Goal: Information Seeking & Learning: Learn about a topic

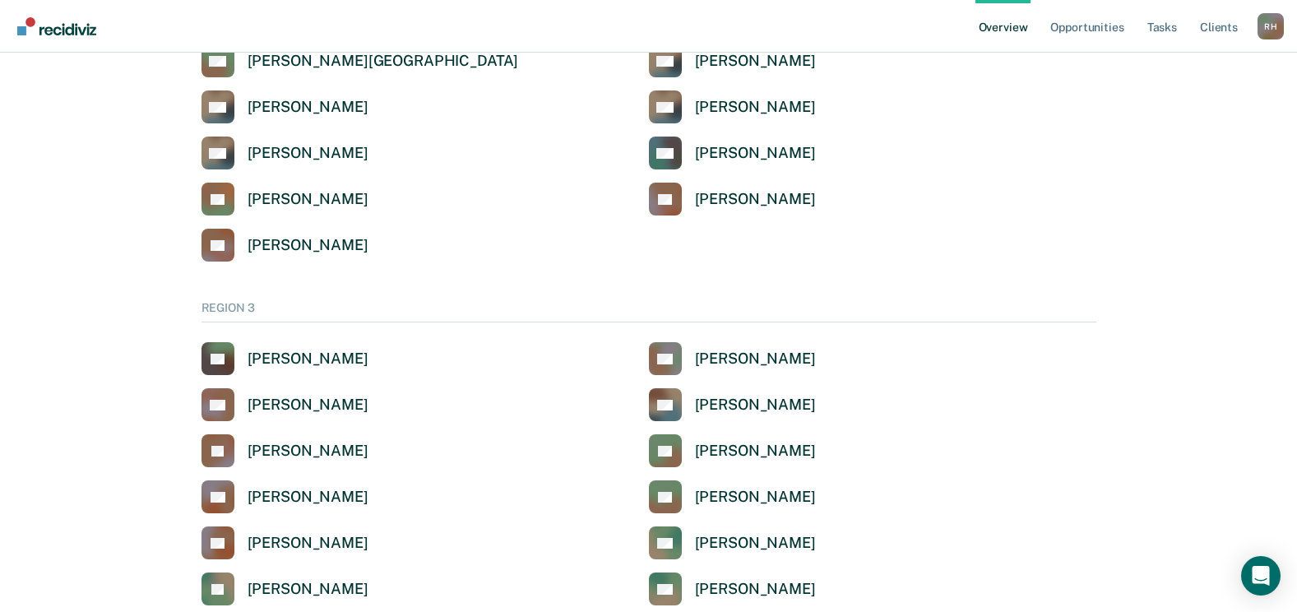
scroll to position [2633, 0]
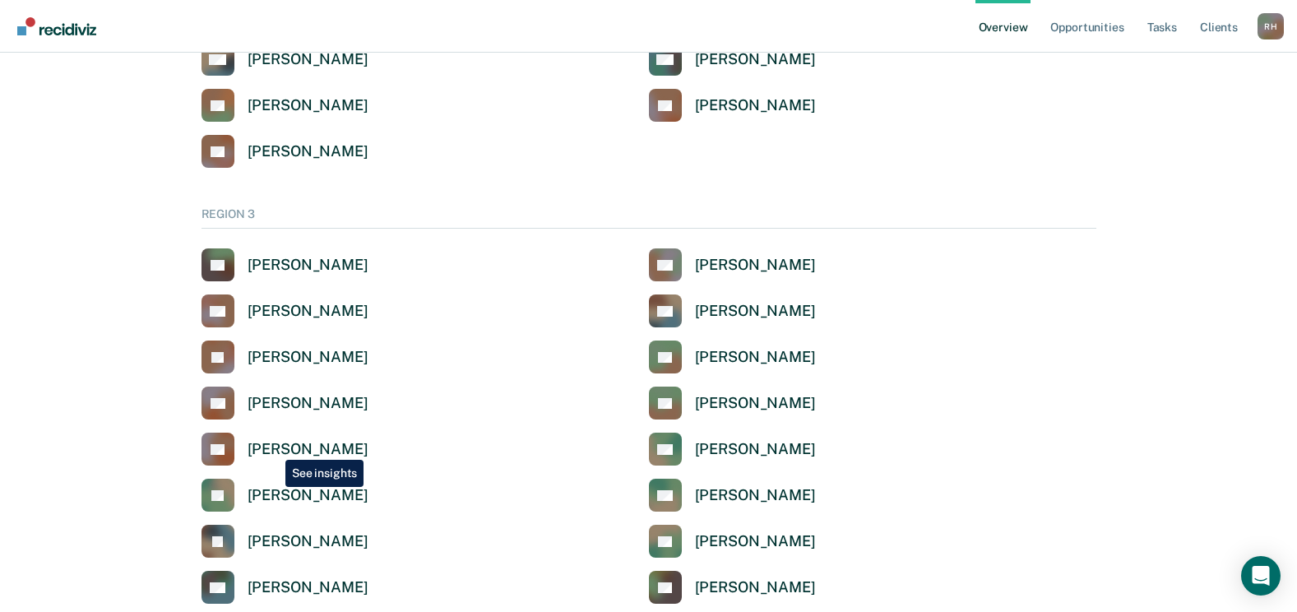
click at [272, 448] on div "[PERSON_NAME]" at bounding box center [308, 449] width 121 height 19
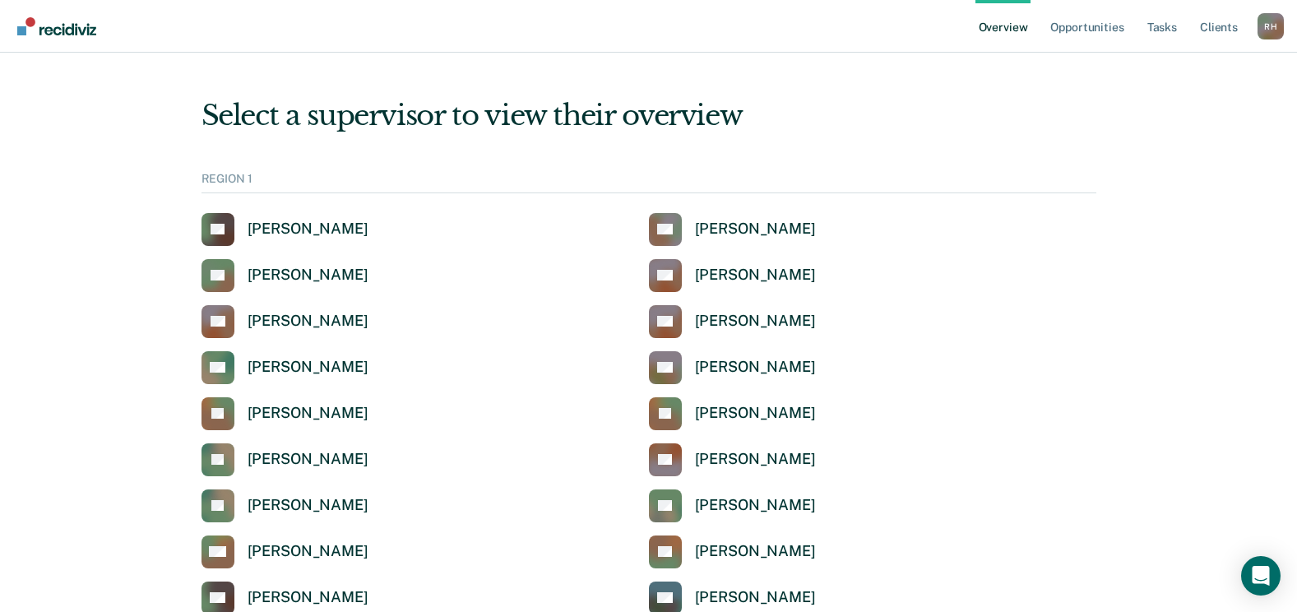
scroll to position [2633, 0]
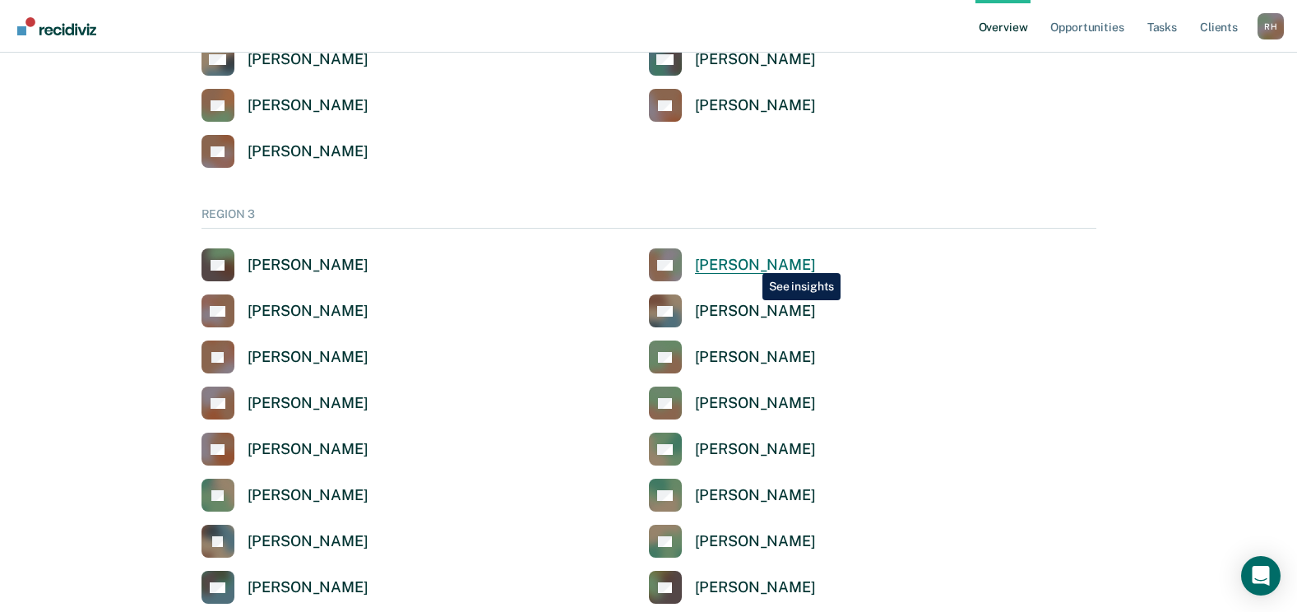
click at [745, 263] on div "[PERSON_NAME]" at bounding box center [755, 265] width 121 height 19
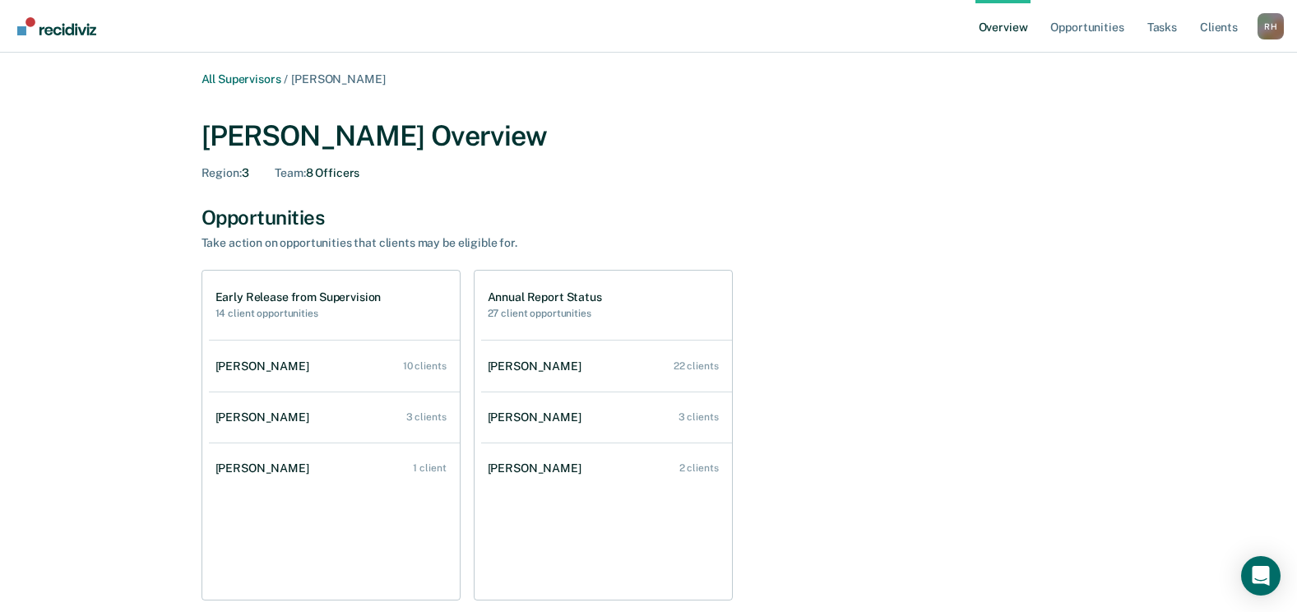
drag, startPoint x: 670, startPoint y: 359, endPoint x: 761, endPoint y: 247, distance: 144.4
click at [761, 247] on div "Take action on opportunities that clients may be eligible for." at bounding box center [490, 243] width 576 height 14
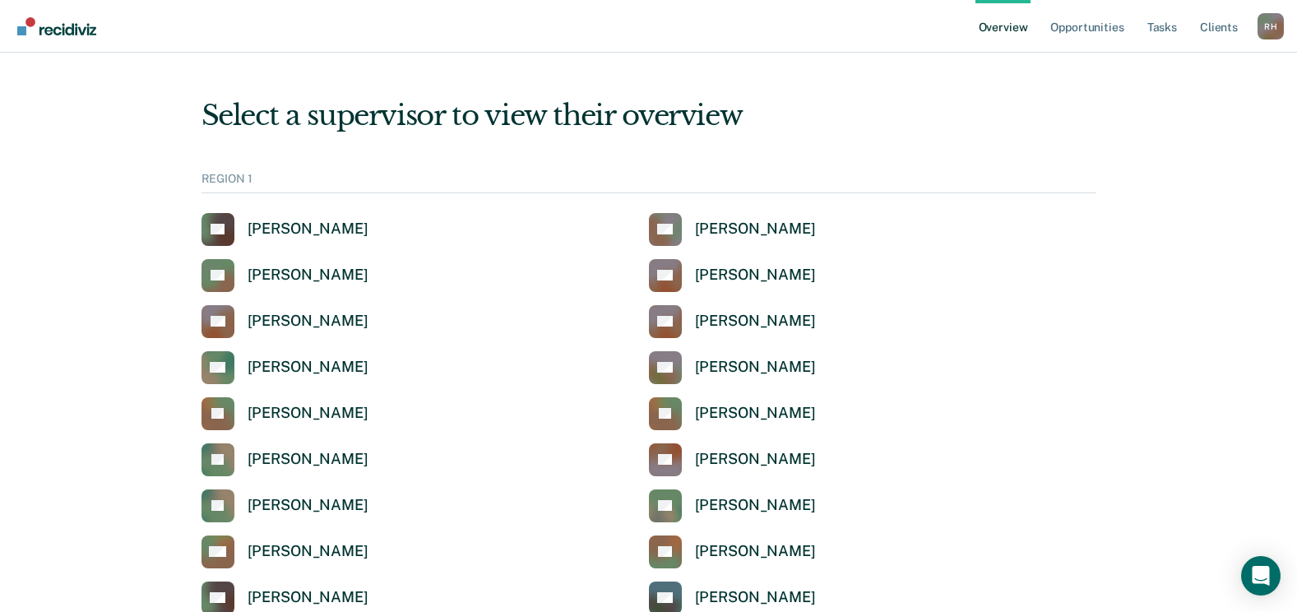
scroll to position [2633, 0]
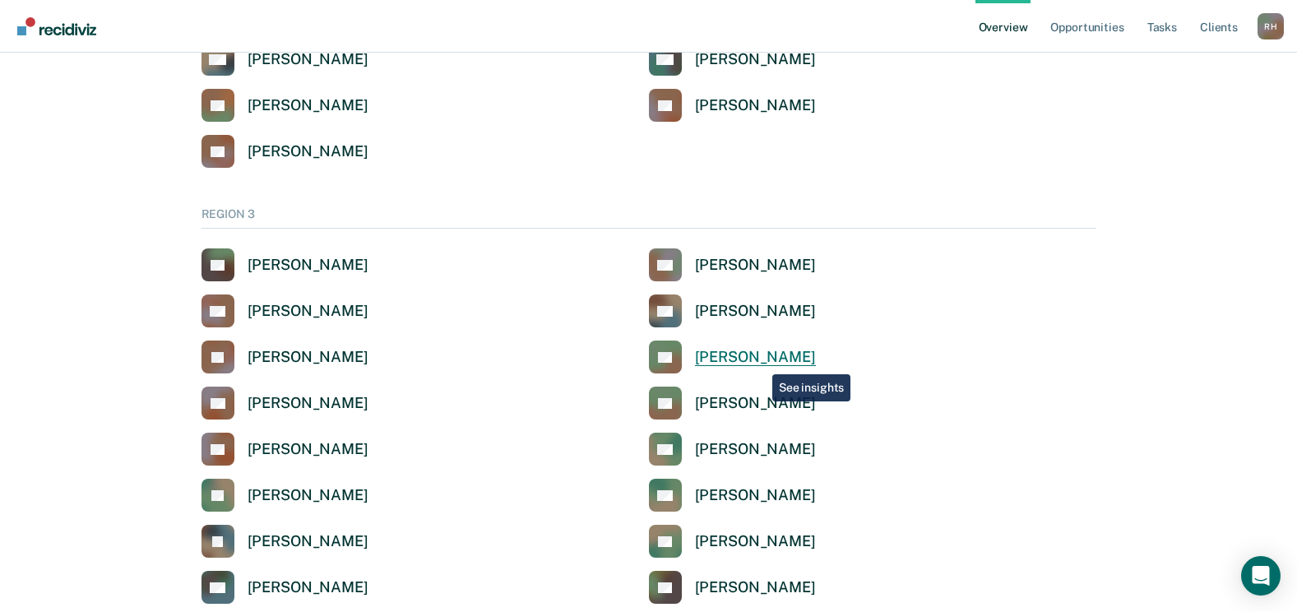
click at [758, 360] on div "[PERSON_NAME]" at bounding box center [755, 357] width 121 height 19
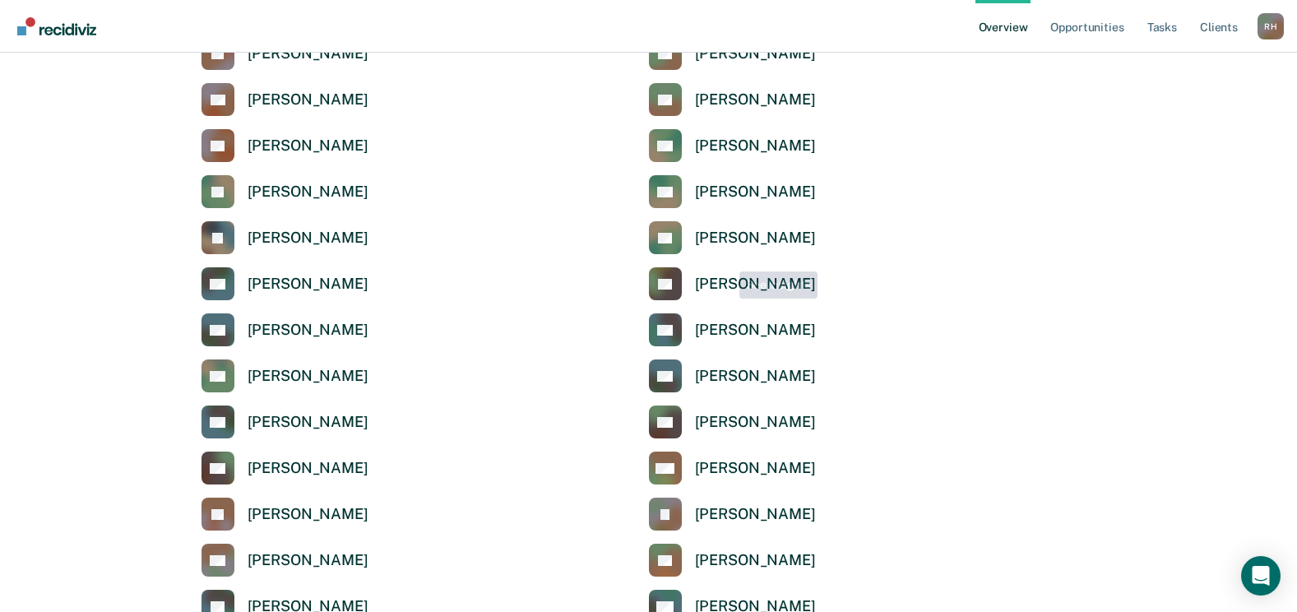
scroll to position [3044, 0]
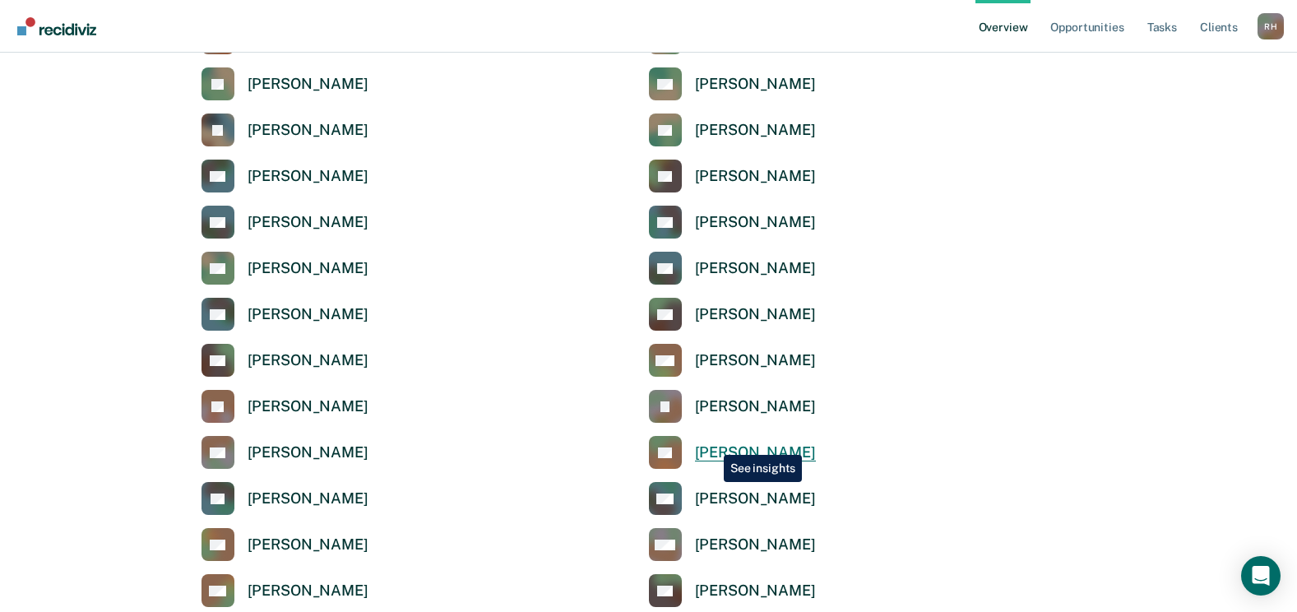
click at [712, 443] on div "[PERSON_NAME]" at bounding box center [755, 452] width 121 height 19
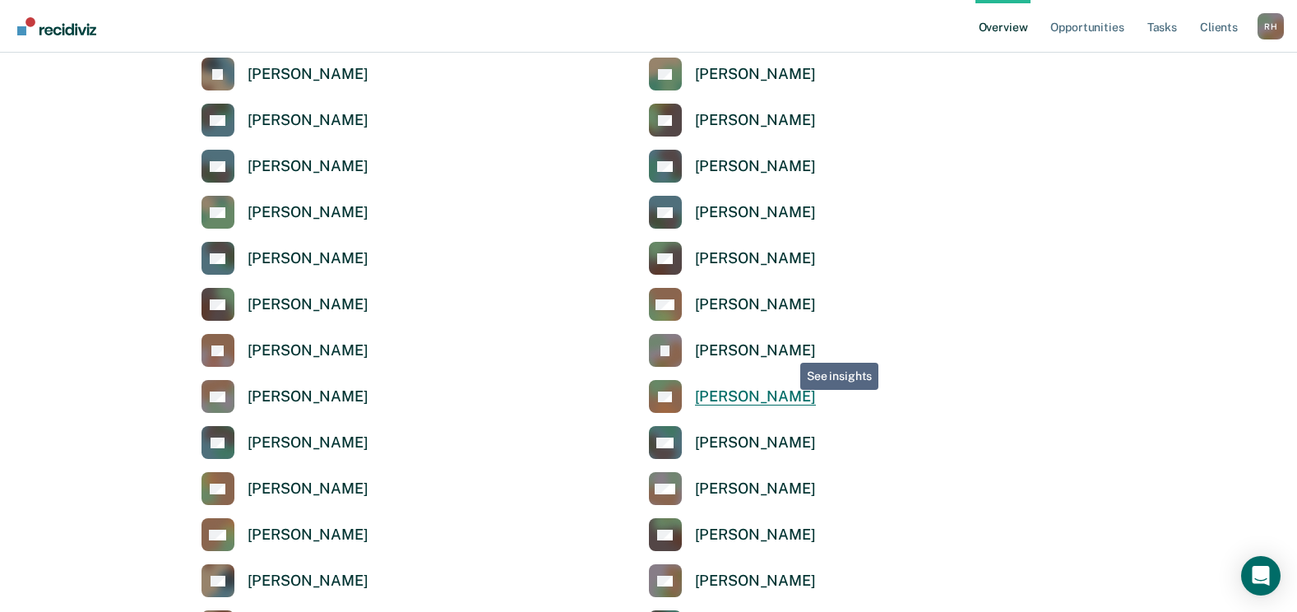
scroll to position [3126, 0]
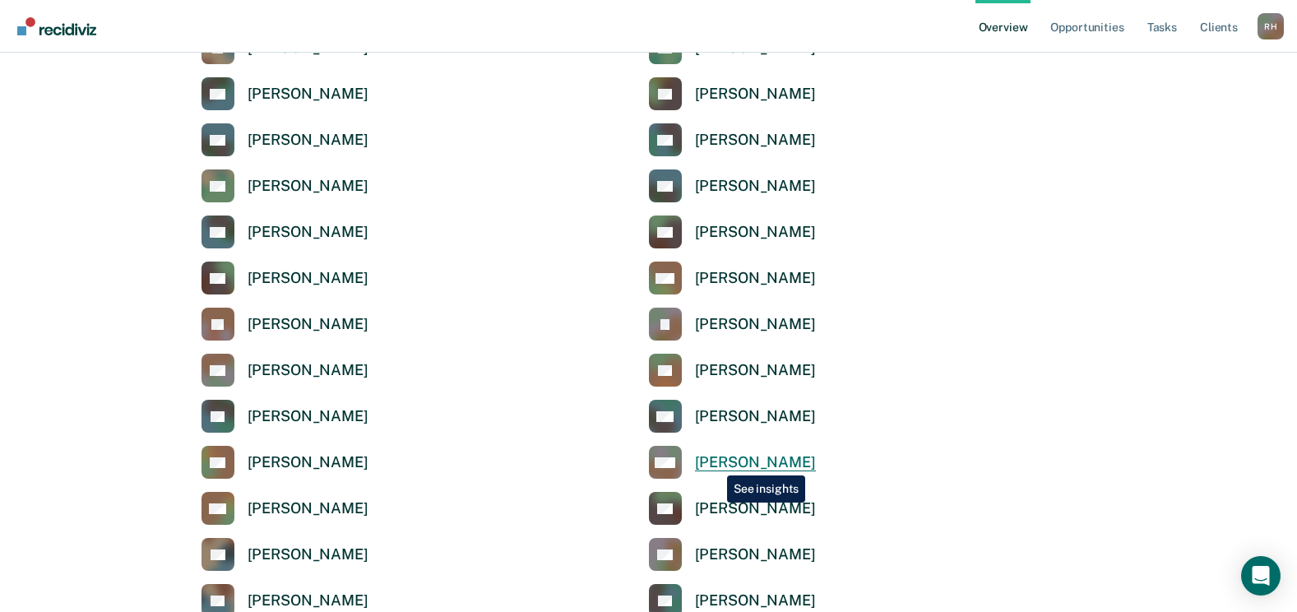
click at [715, 462] on div "[PERSON_NAME]" at bounding box center [755, 462] width 121 height 19
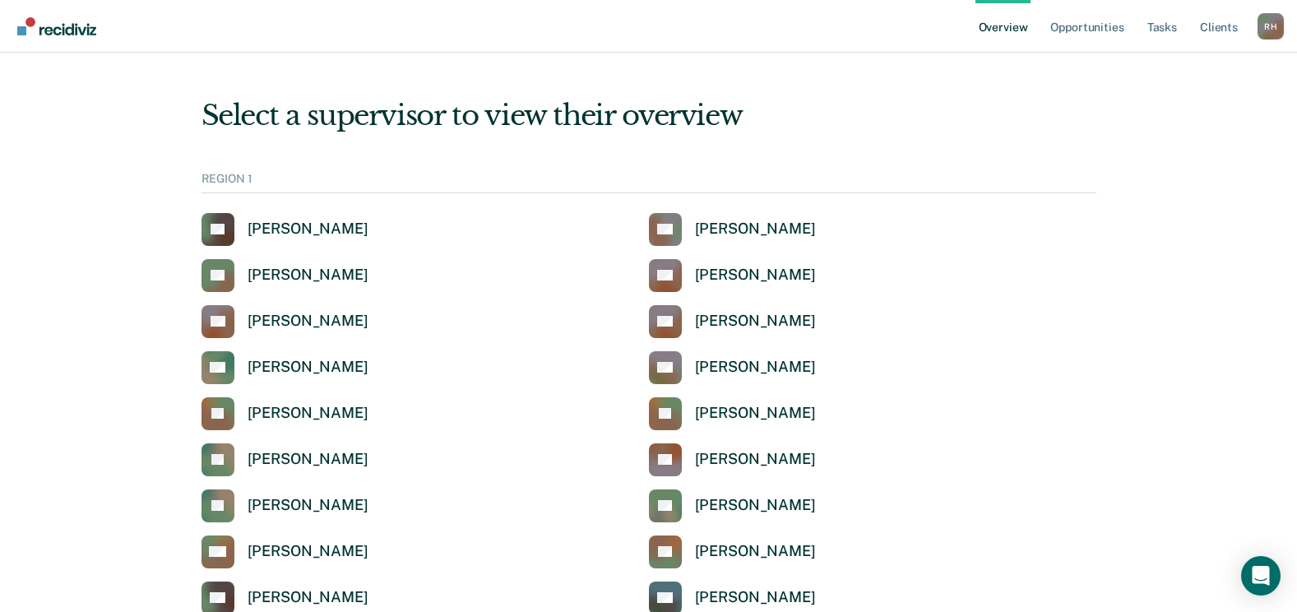
scroll to position [3126, 0]
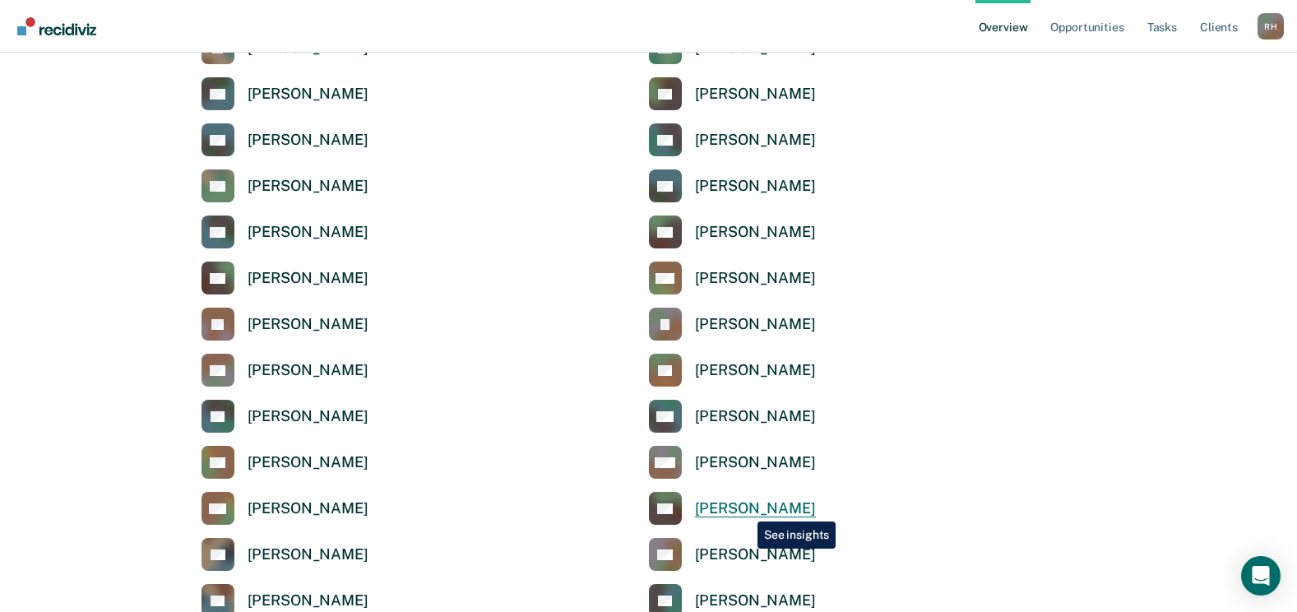
click at [745, 509] on div "[PERSON_NAME]" at bounding box center [755, 508] width 121 height 19
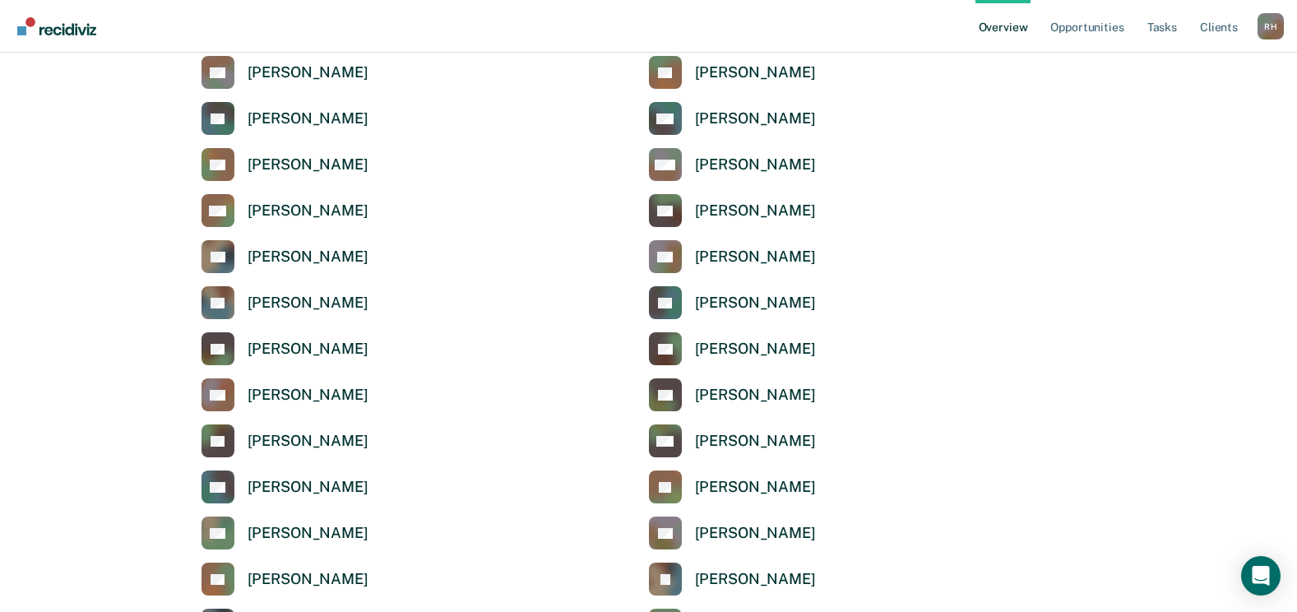
scroll to position [3456, 0]
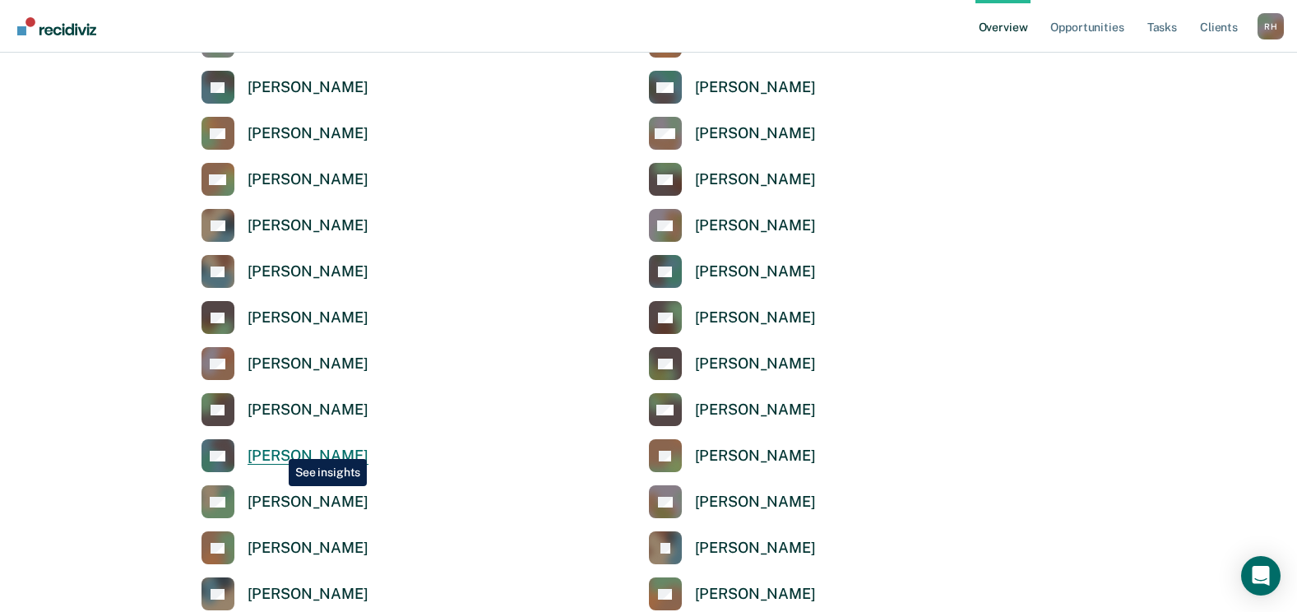
click at [276, 447] on div "[PERSON_NAME]" at bounding box center [308, 456] width 121 height 19
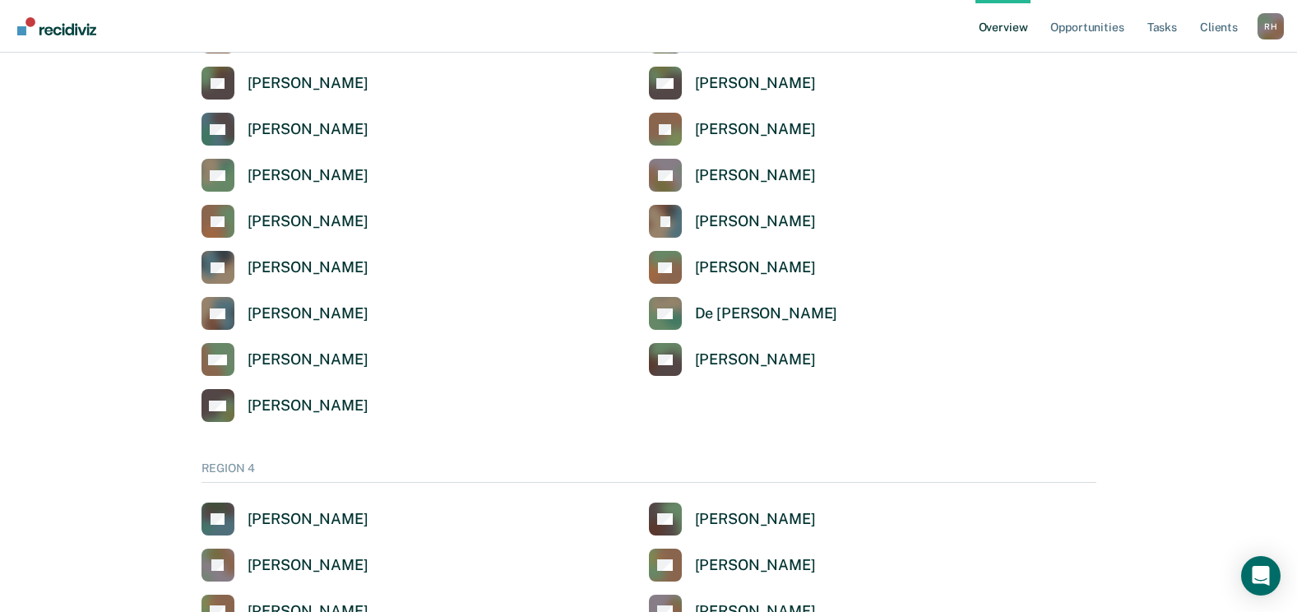
scroll to position [3785, 0]
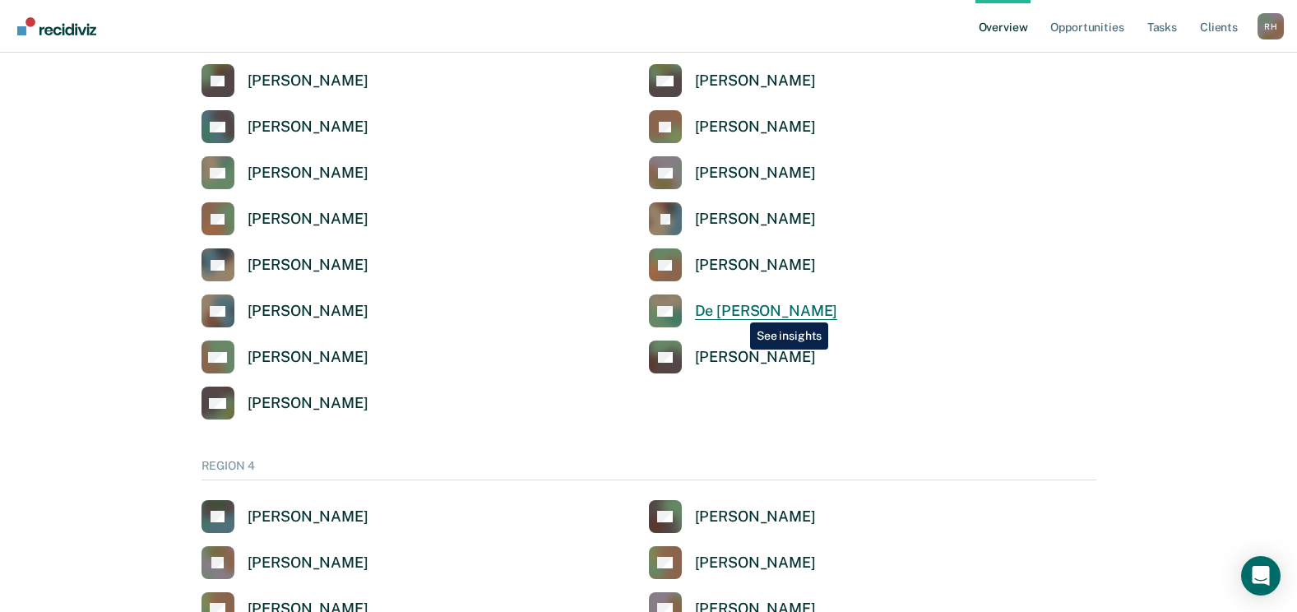
click at [738, 310] on div "De [PERSON_NAME]" at bounding box center [766, 311] width 143 height 19
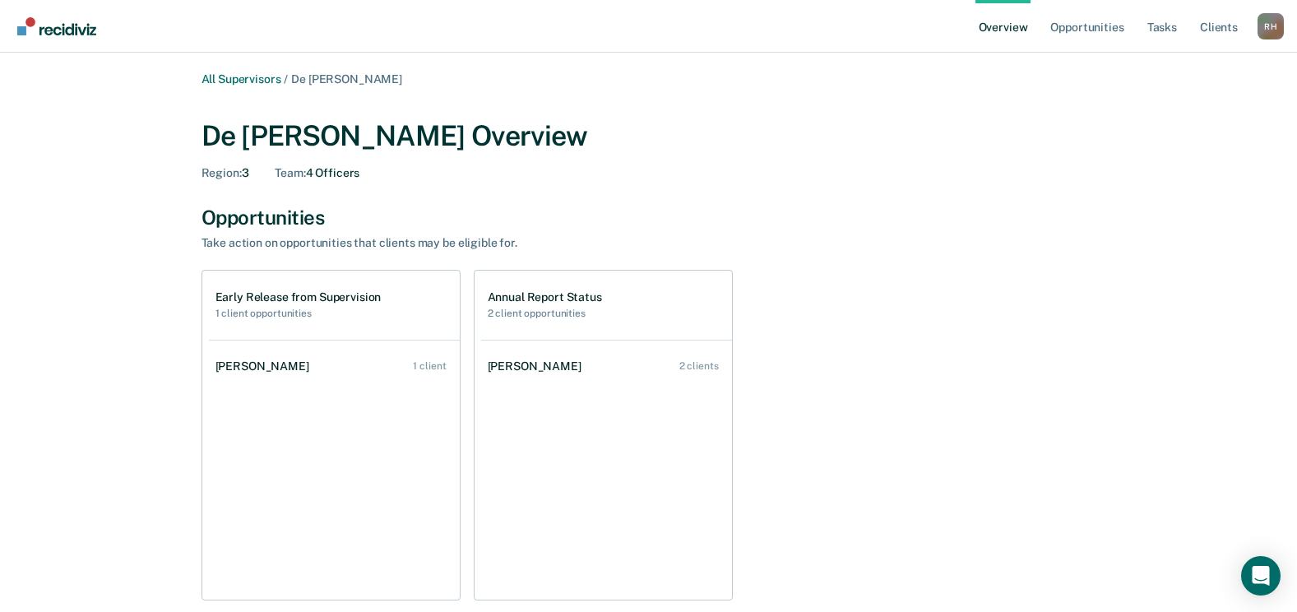
scroll to position [3785, 0]
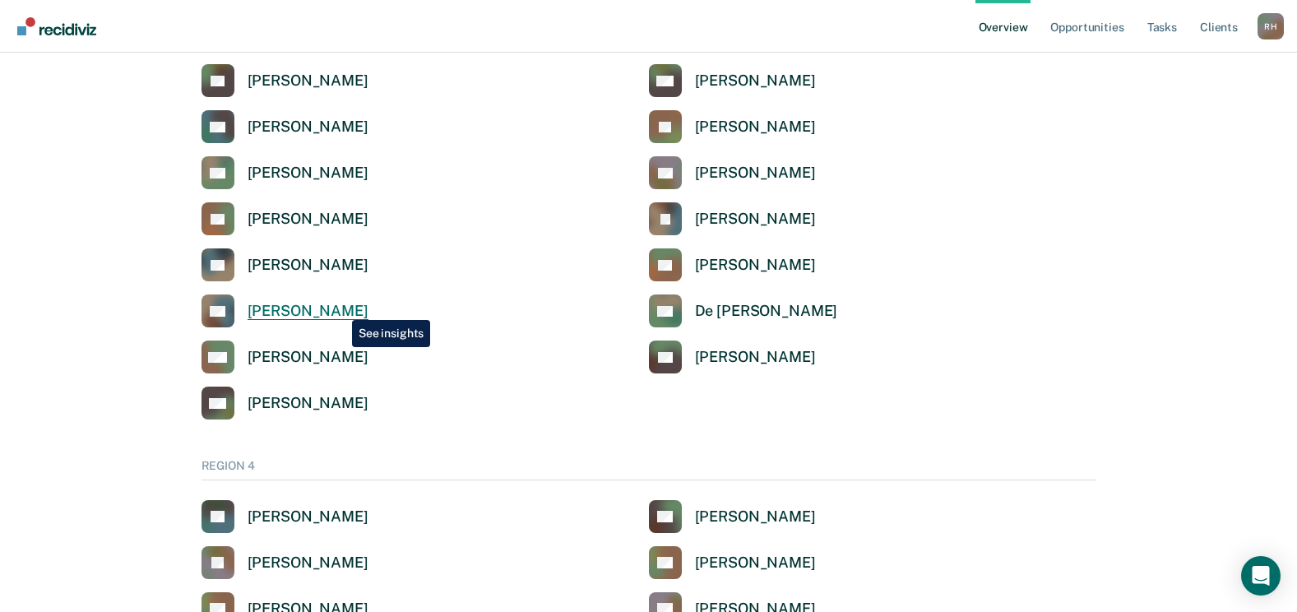
click at [340, 308] on div "[PERSON_NAME]" at bounding box center [308, 311] width 121 height 19
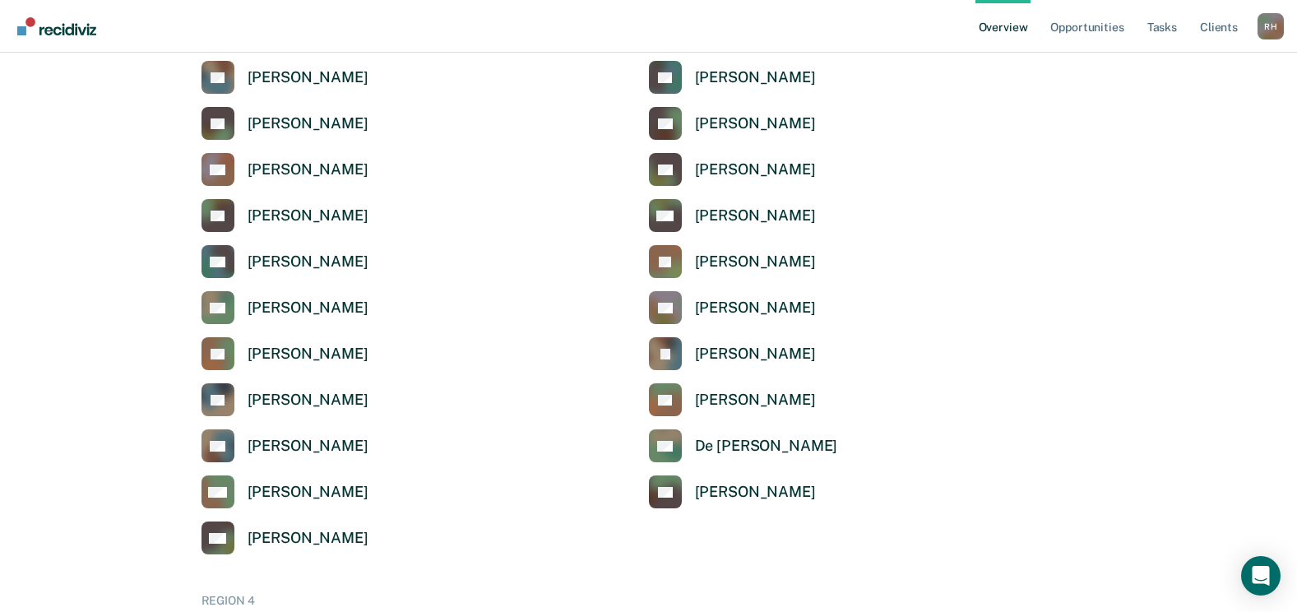
scroll to position [3620, 0]
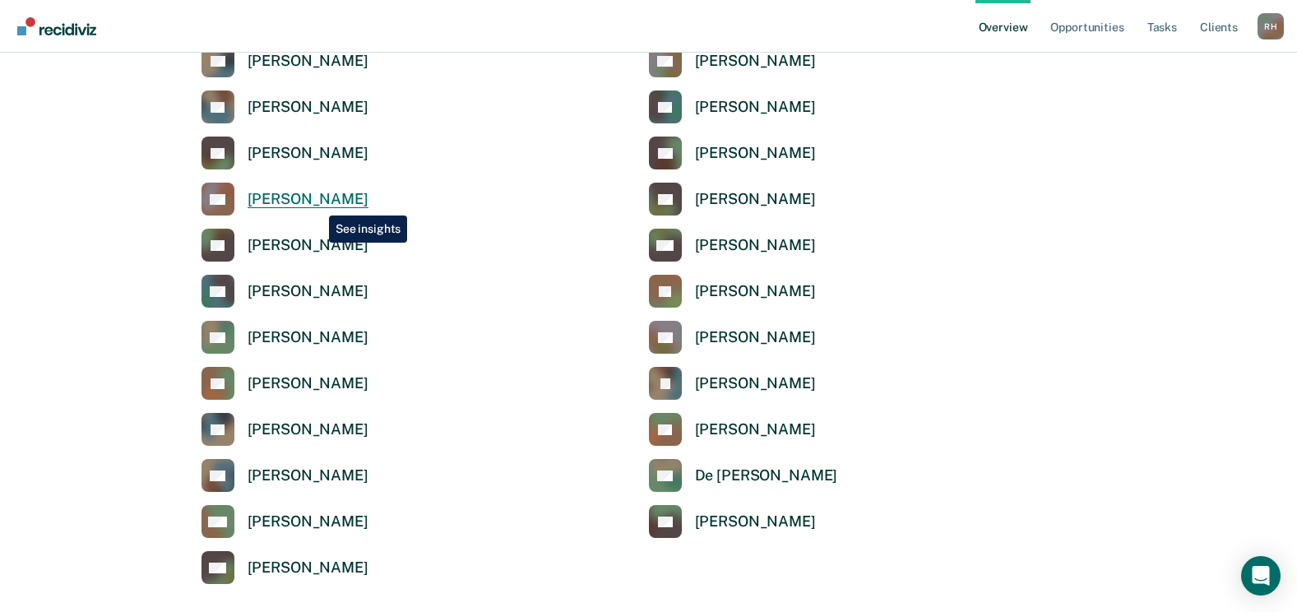
click at [317, 203] on div "[PERSON_NAME]" at bounding box center [308, 199] width 121 height 19
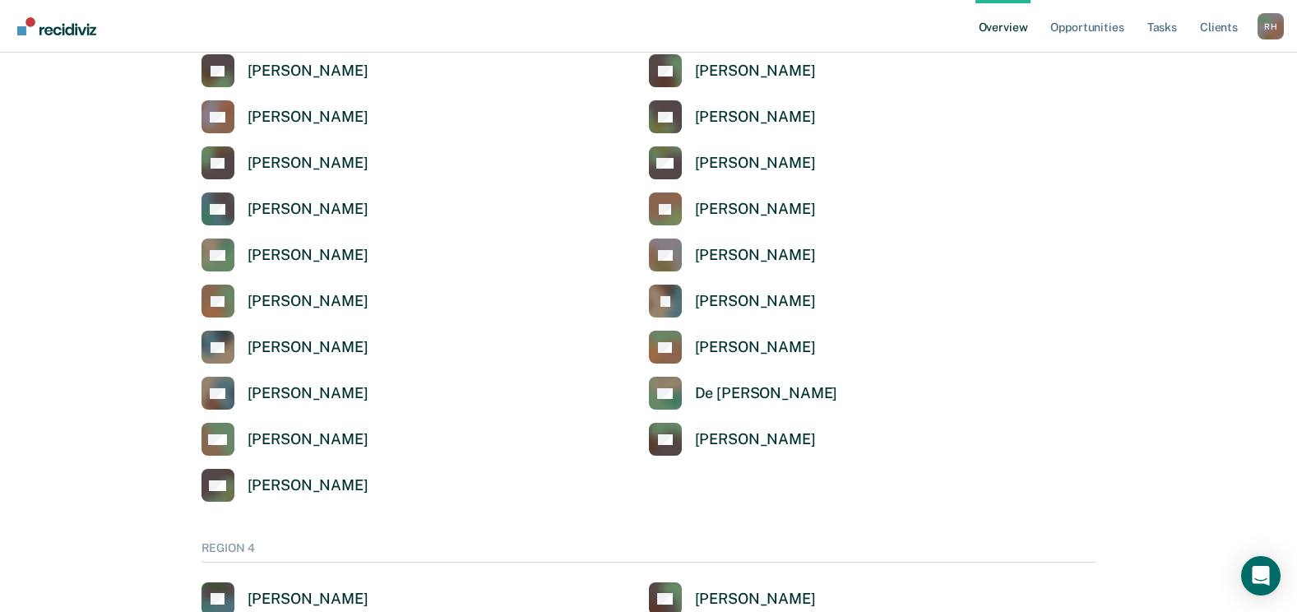
scroll to position [3620, 0]
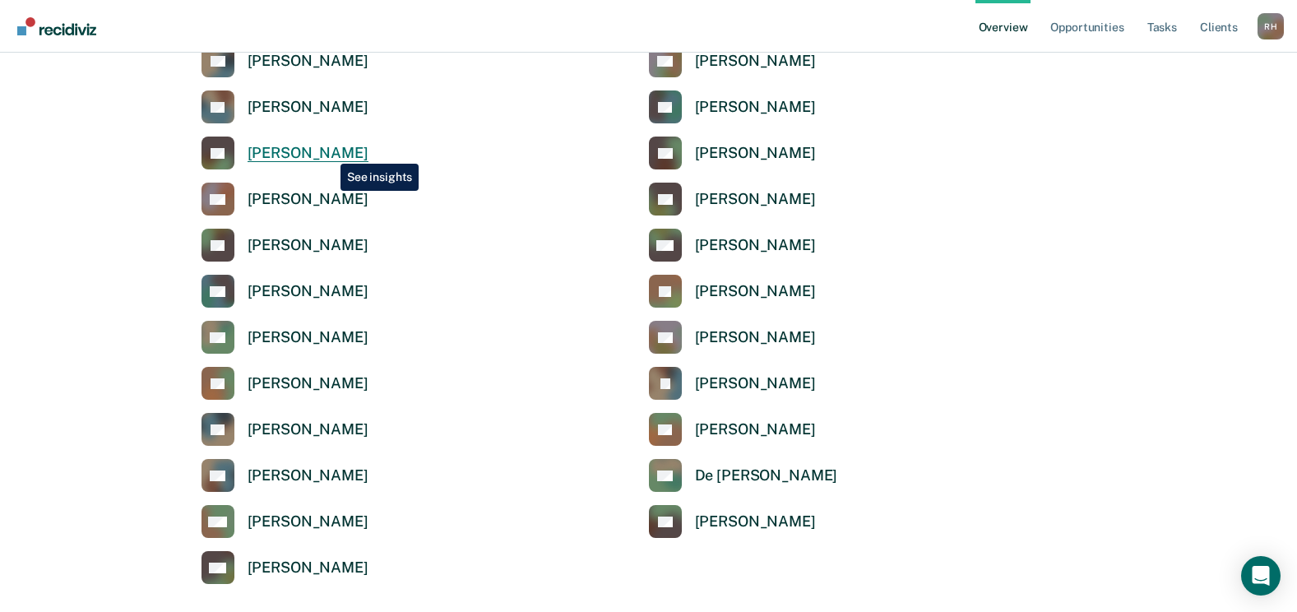
click at [328, 151] on div "[PERSON_NAME]" at bounding box center [308, 153] width 121 height 19
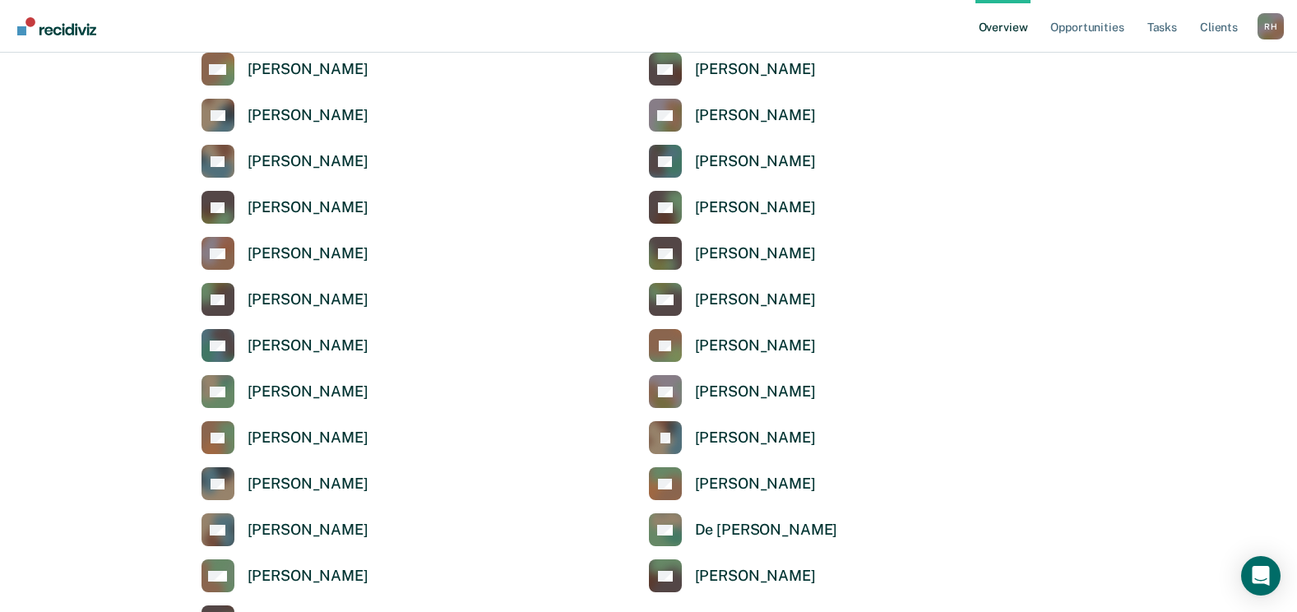
scroll to position [3620, 0]
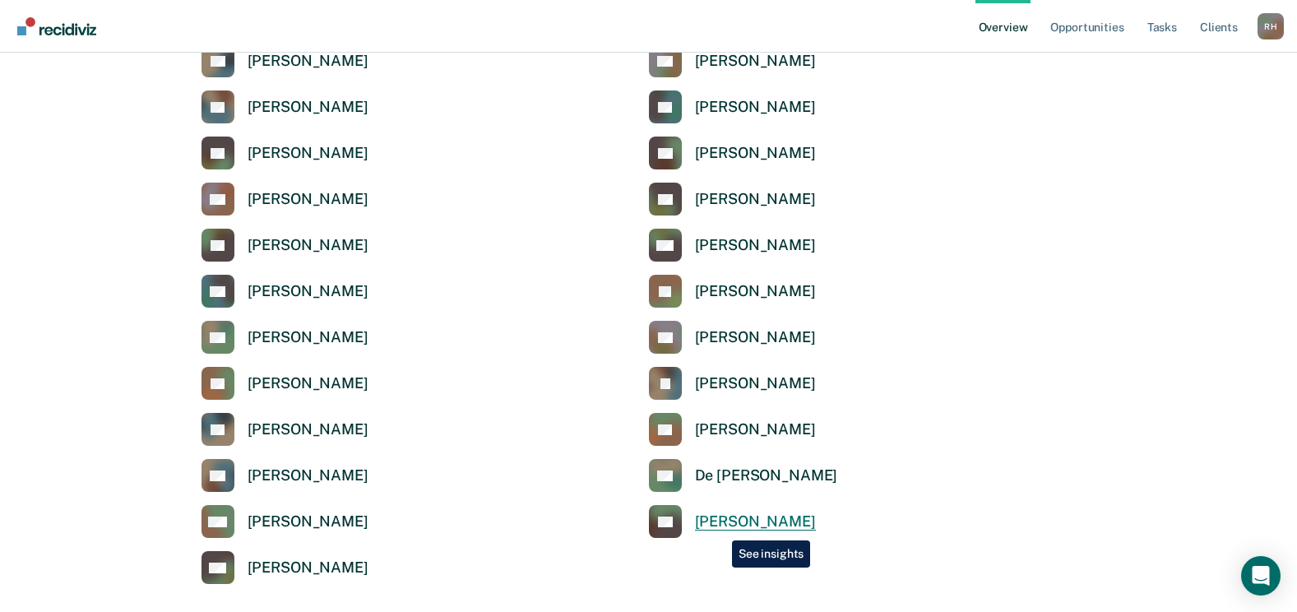
click at [720, 528] on div "[PERSON_NAME]" at bounding box center [755, 522] width 121 height 19
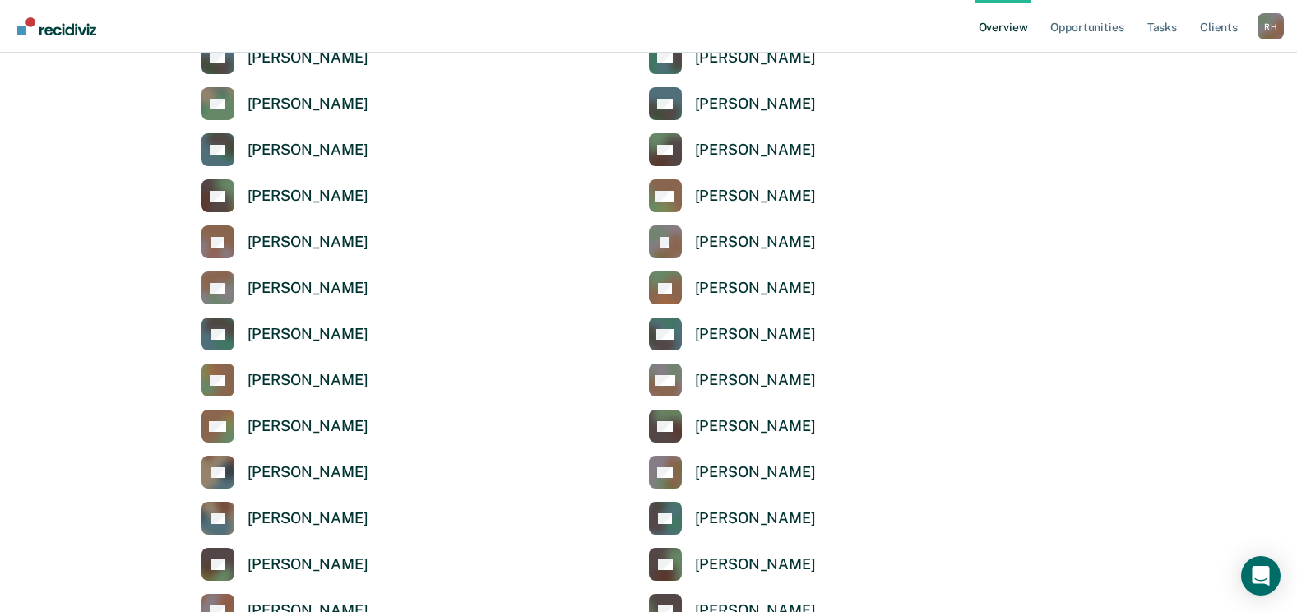
scroll to position [3291, 0]
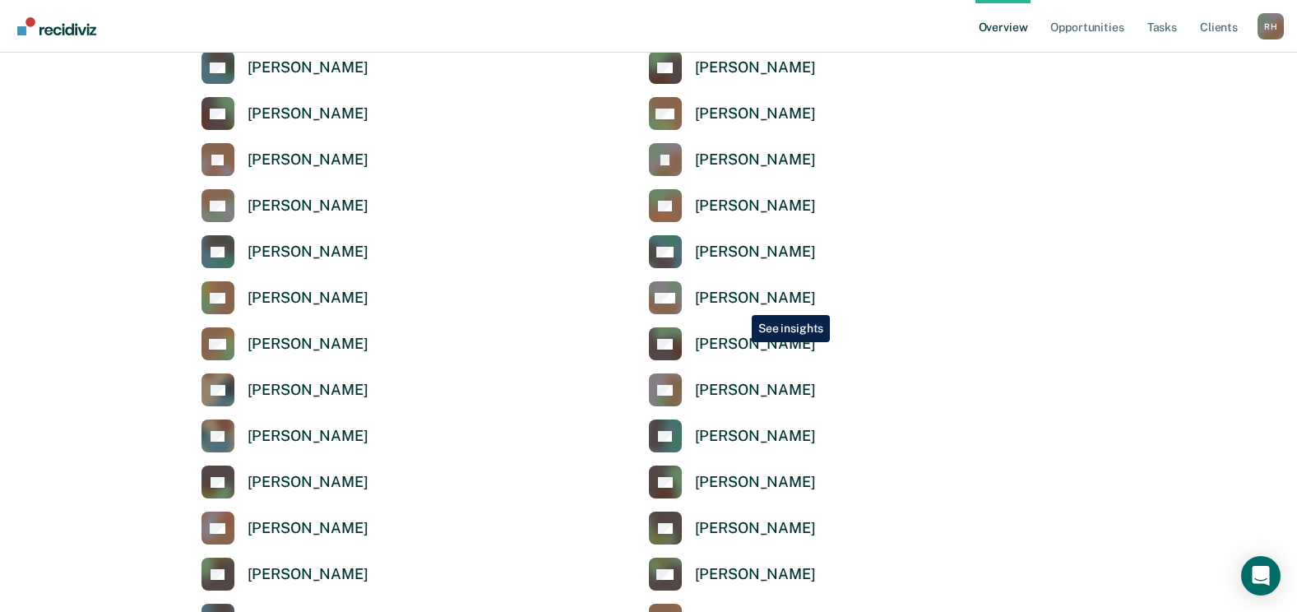
click at [740, 299] on div "[PERSON_NAME]" at bounding box center [755, 298] width 121 height 19
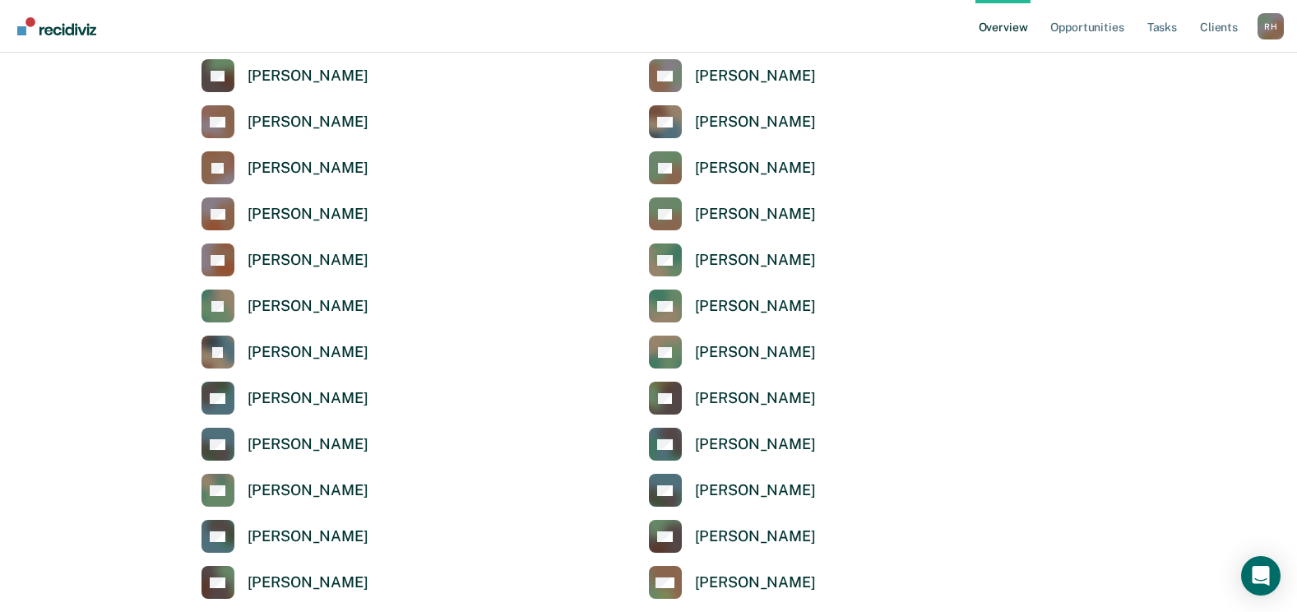
scroll to position [2797, 0]
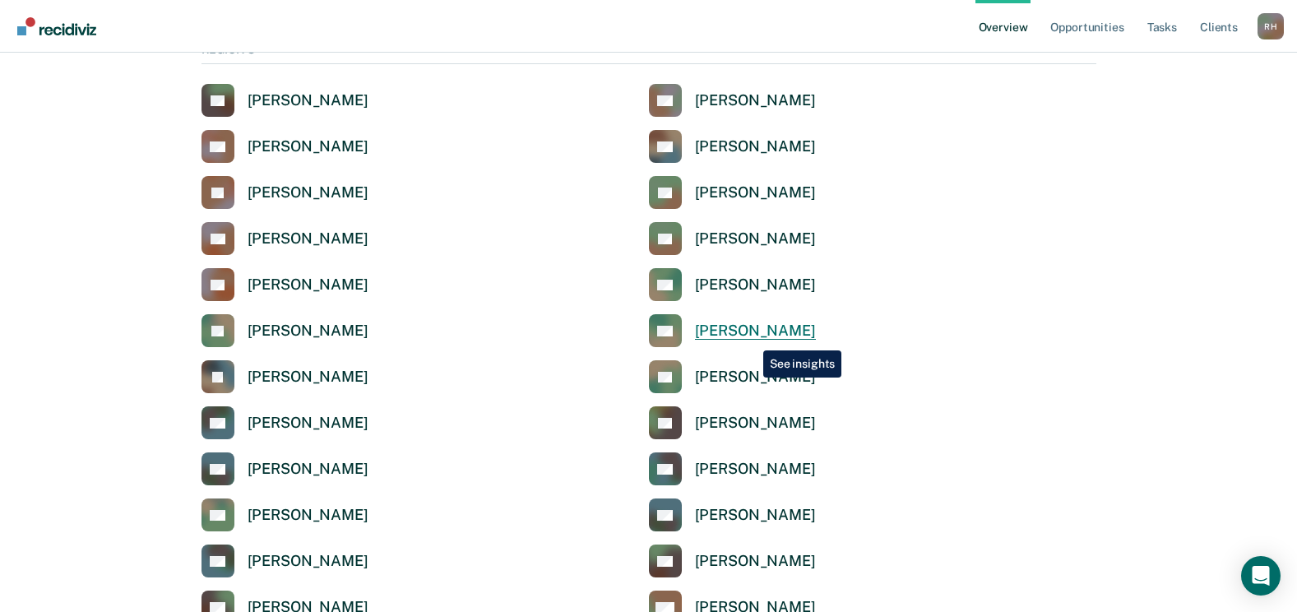
click at [751, 338] on div "[PERSON_NAME]" at bounding box center [755, 331] width 121 height 19
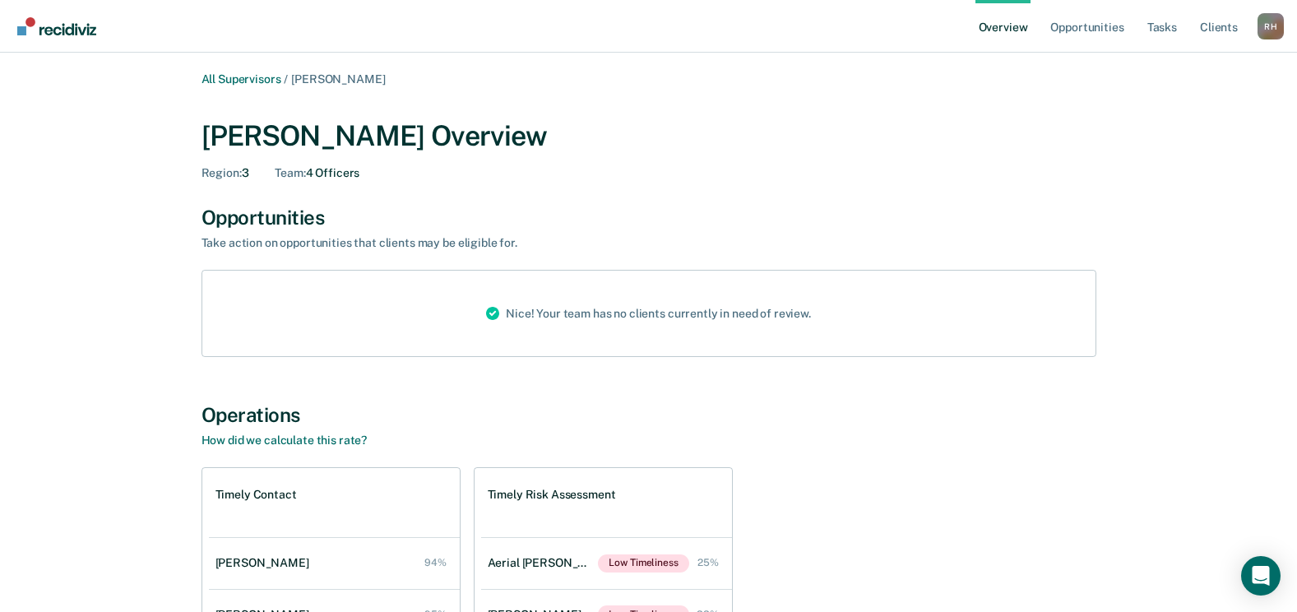
scroll to position [2797, 0]
